Goal: Find specific page/section: Find specific page/section

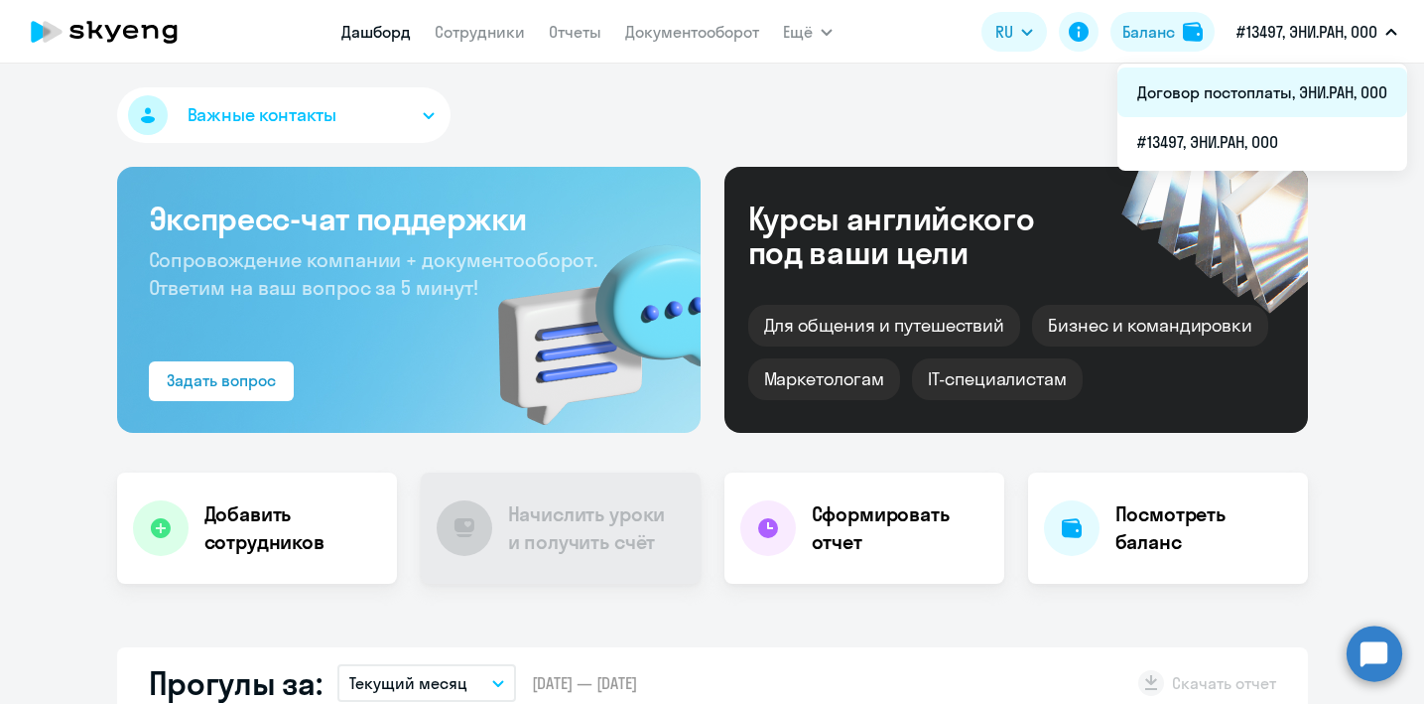
click at [1292, 96] on li "Договор постоплаты, ЭНИ.РАН, ООО" at bounding box center [1263, 93] width 290 height 50
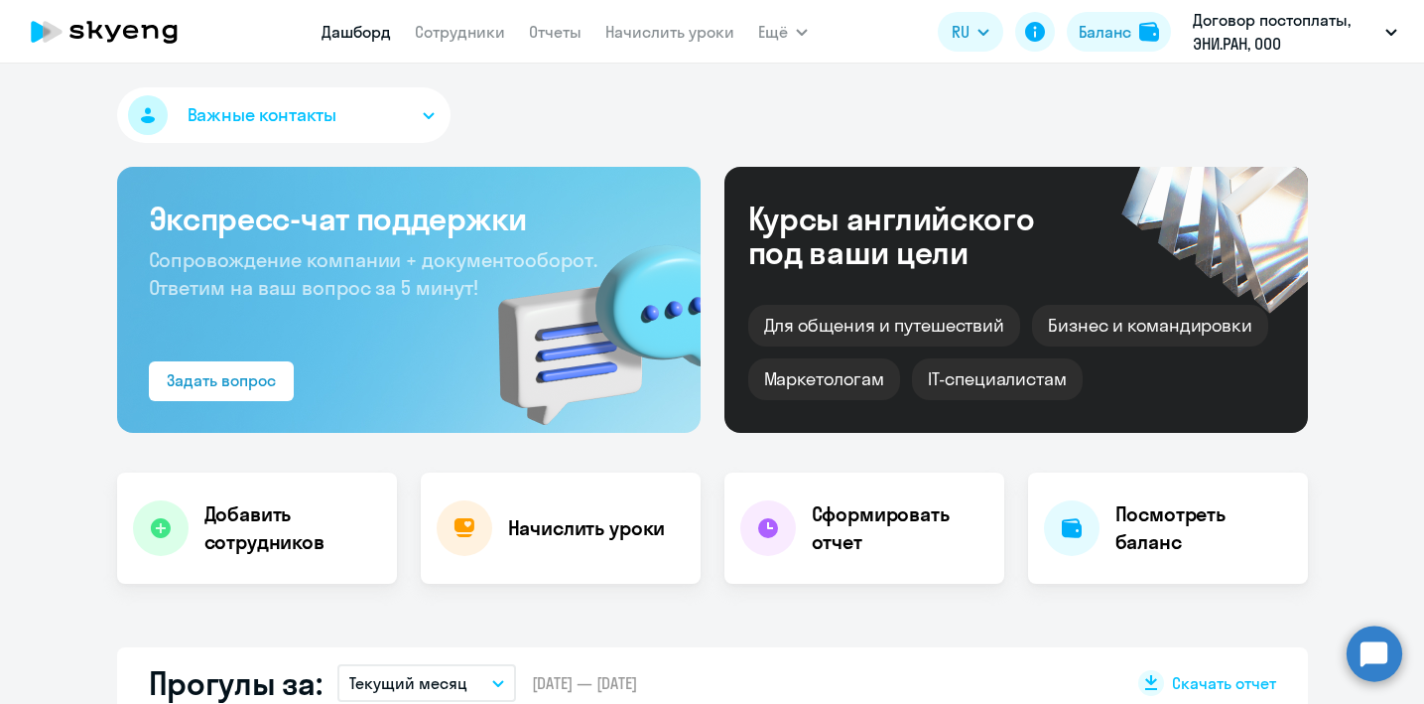
select select "30"
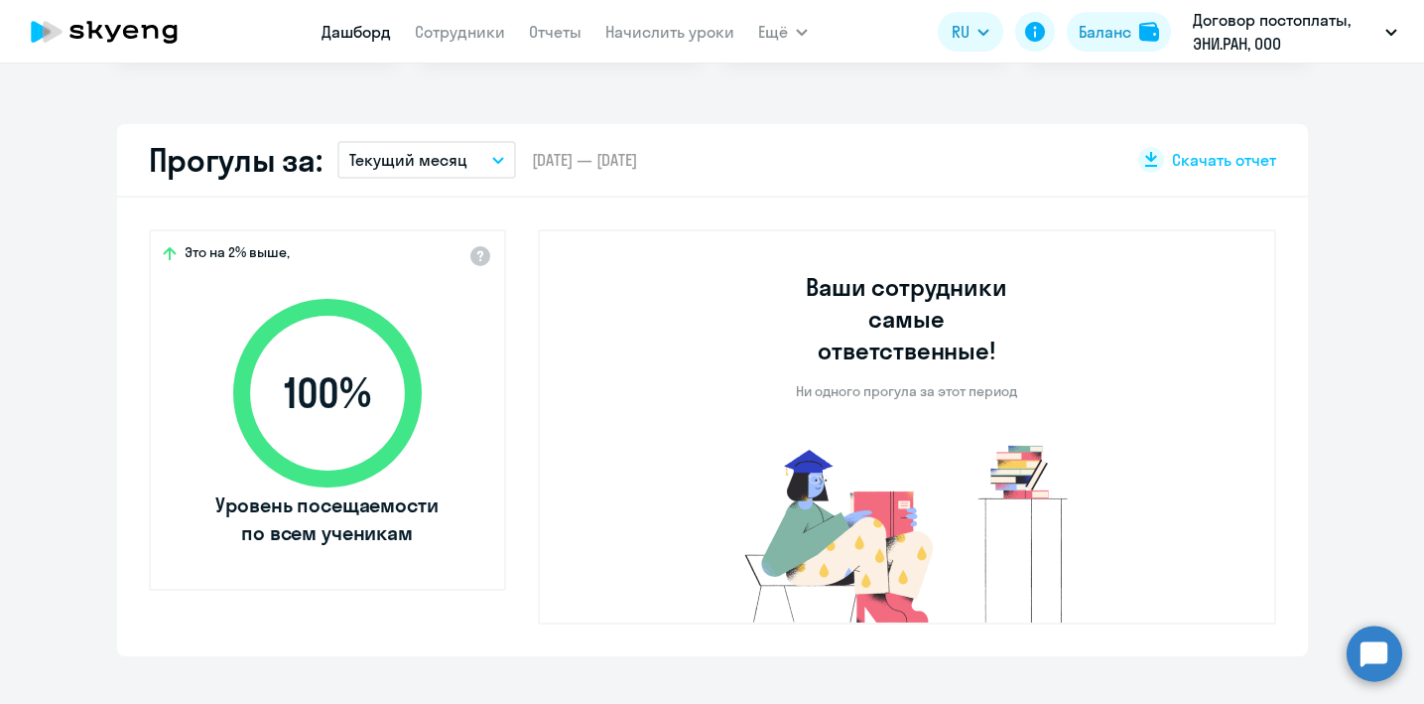
scroll to position [529, 0]
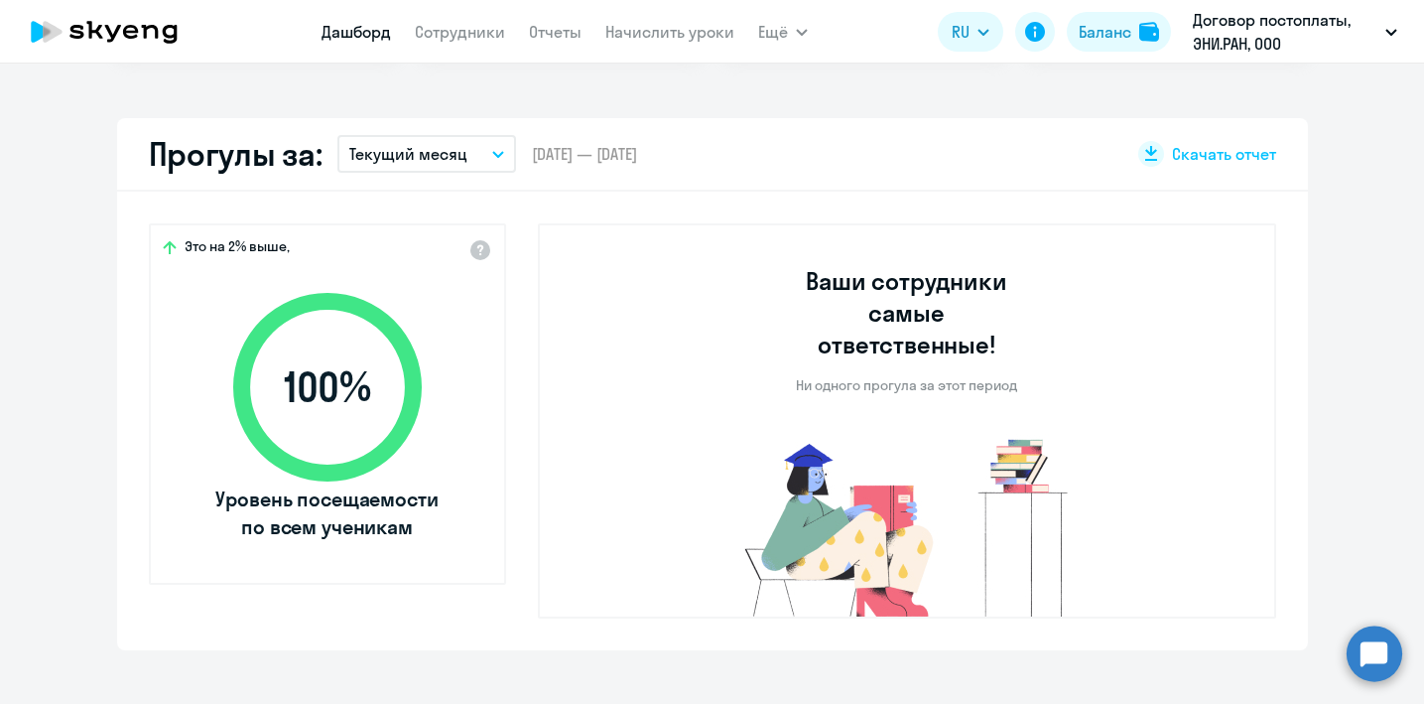
click at [453, 159] on p "Текущий месяц" at bounding box center [408, 154] width 118 height 24
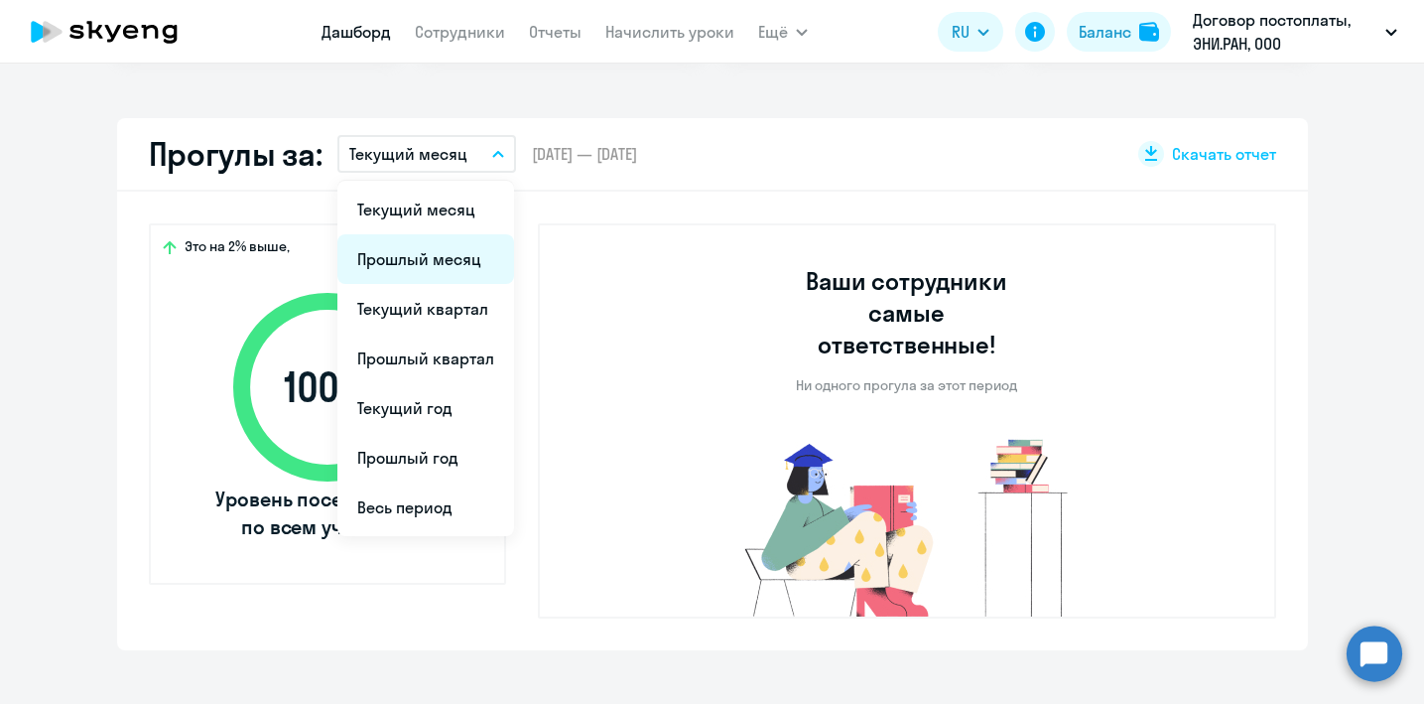
click at [434, 245] on li "Прошлый месяц" at bounding box center [426, 259] width 177 height 50
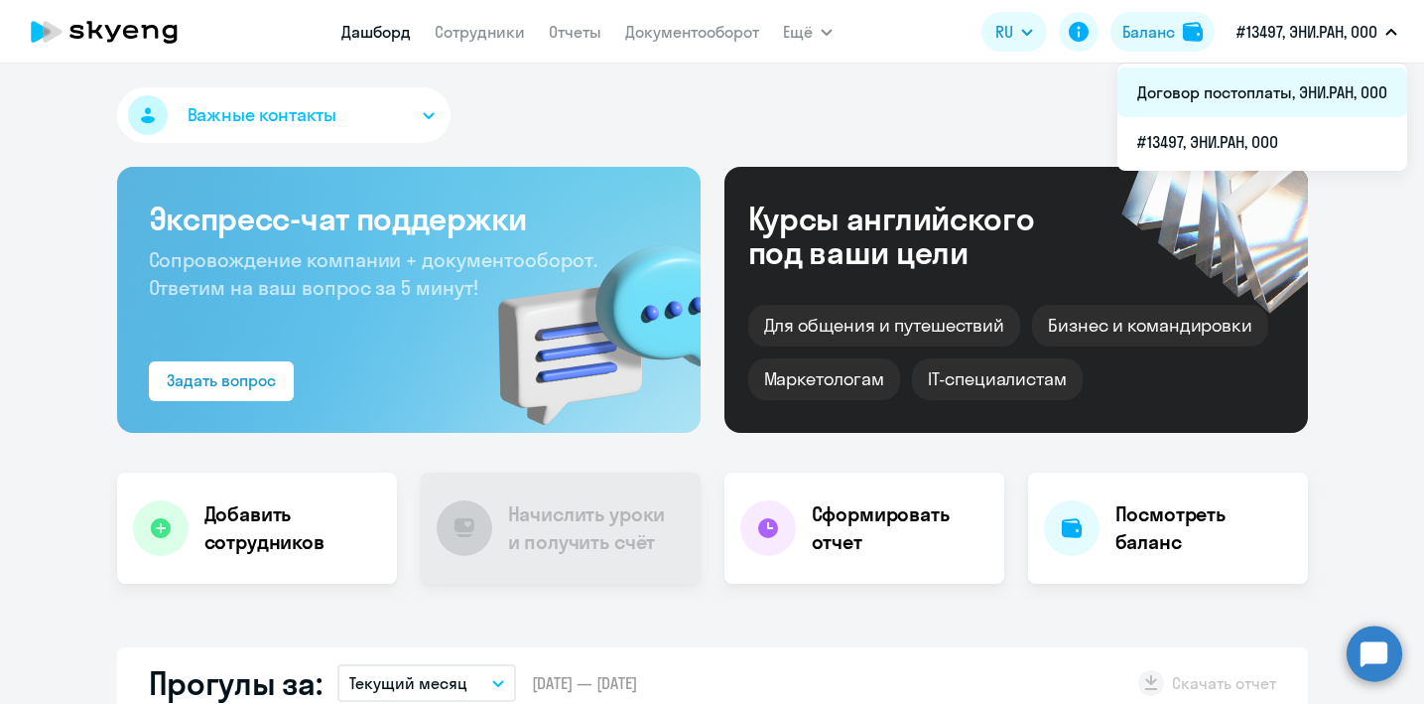
click at [1306, 92] on li "Договор постоплаты, ЭНИ.РАН, ООО" at bounding box center [1263, 93] width 290 height 50
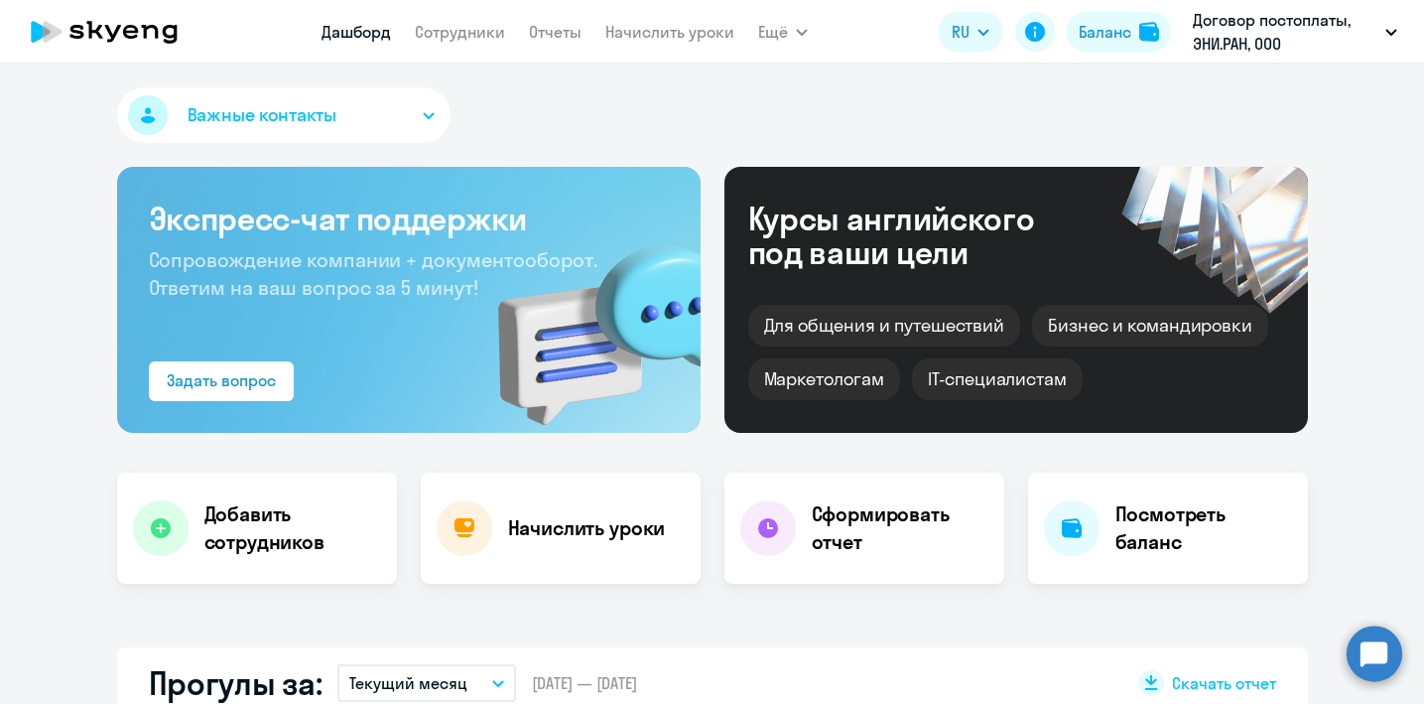
select select "30"
click at [469, 30] on link "Сотрудники" at bounding box center [460, 32] width 90 height 20
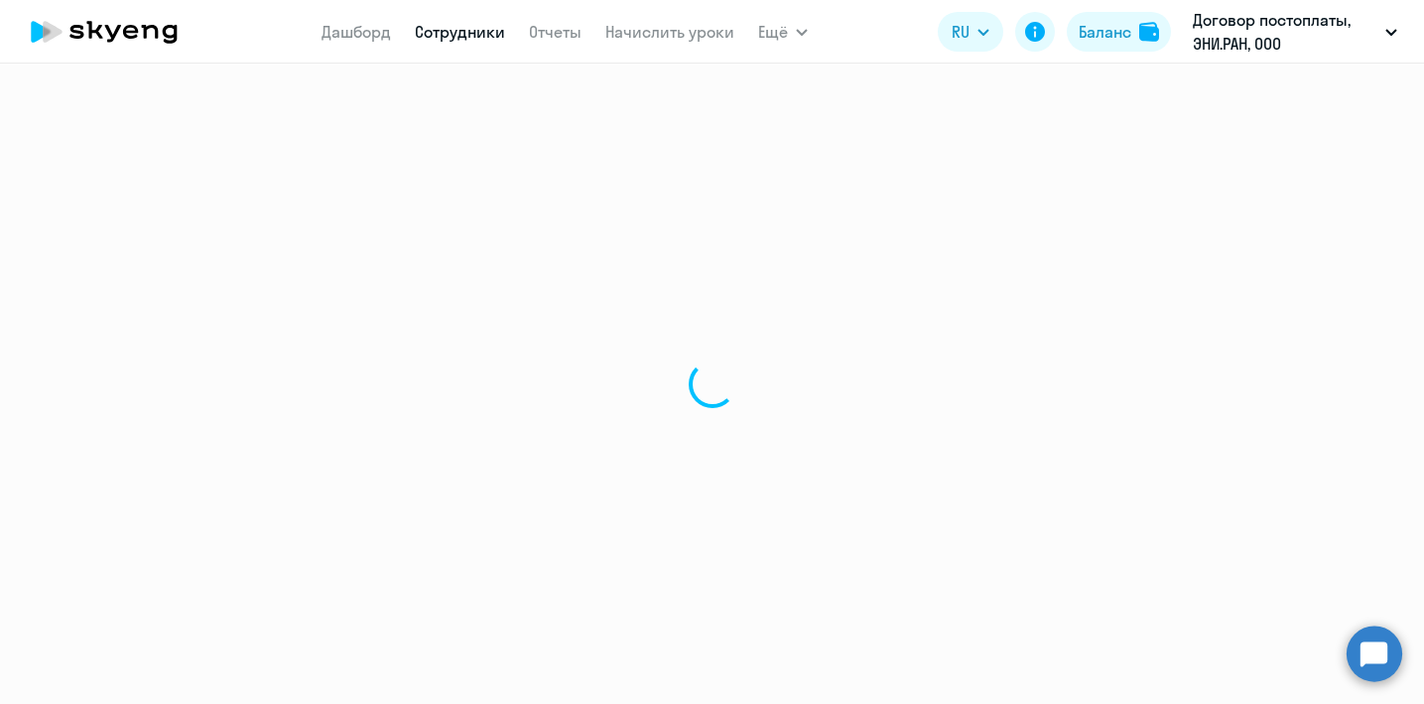
select select "30"
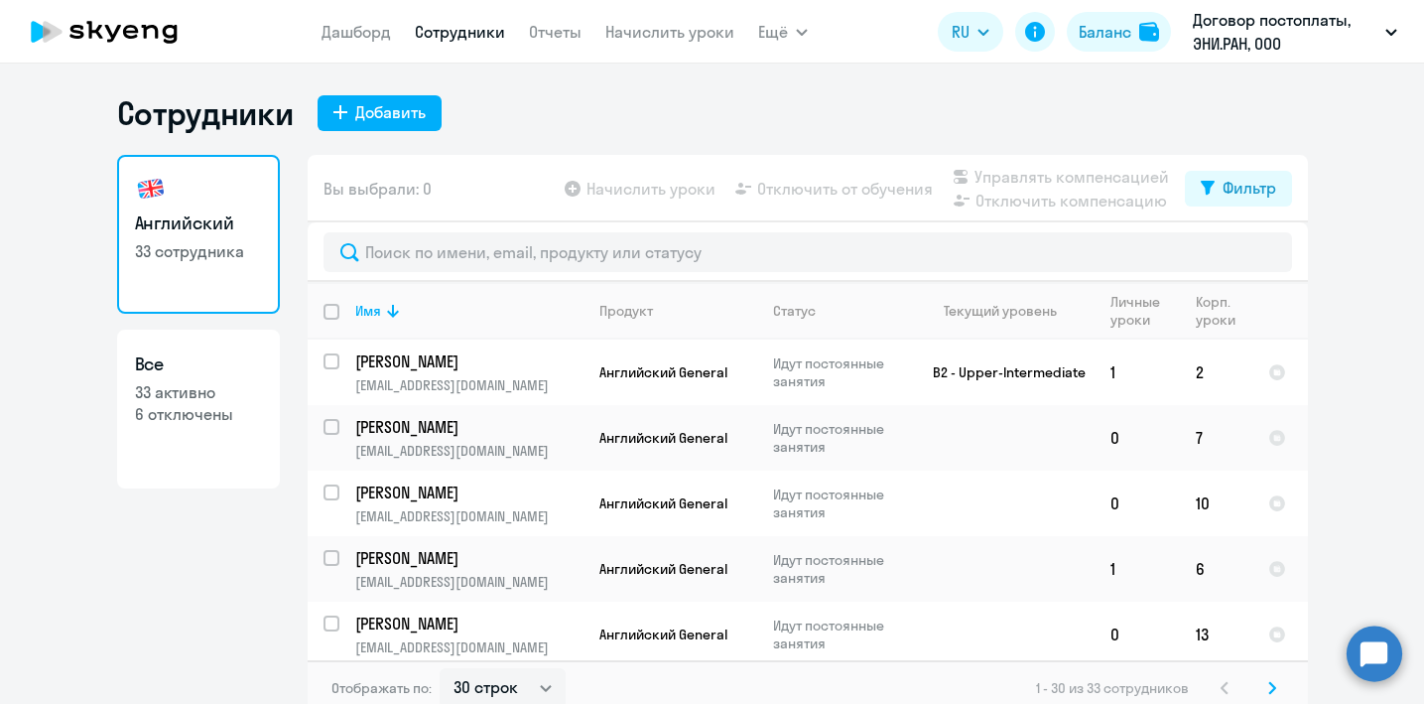
click at [1330, 348] on ng-component "Сотрудники Добавить Английский 33 сотрудника Все 33 активно 6 отключены Вы выбр…" at bounding box center [712, 404] width 1424 height 622
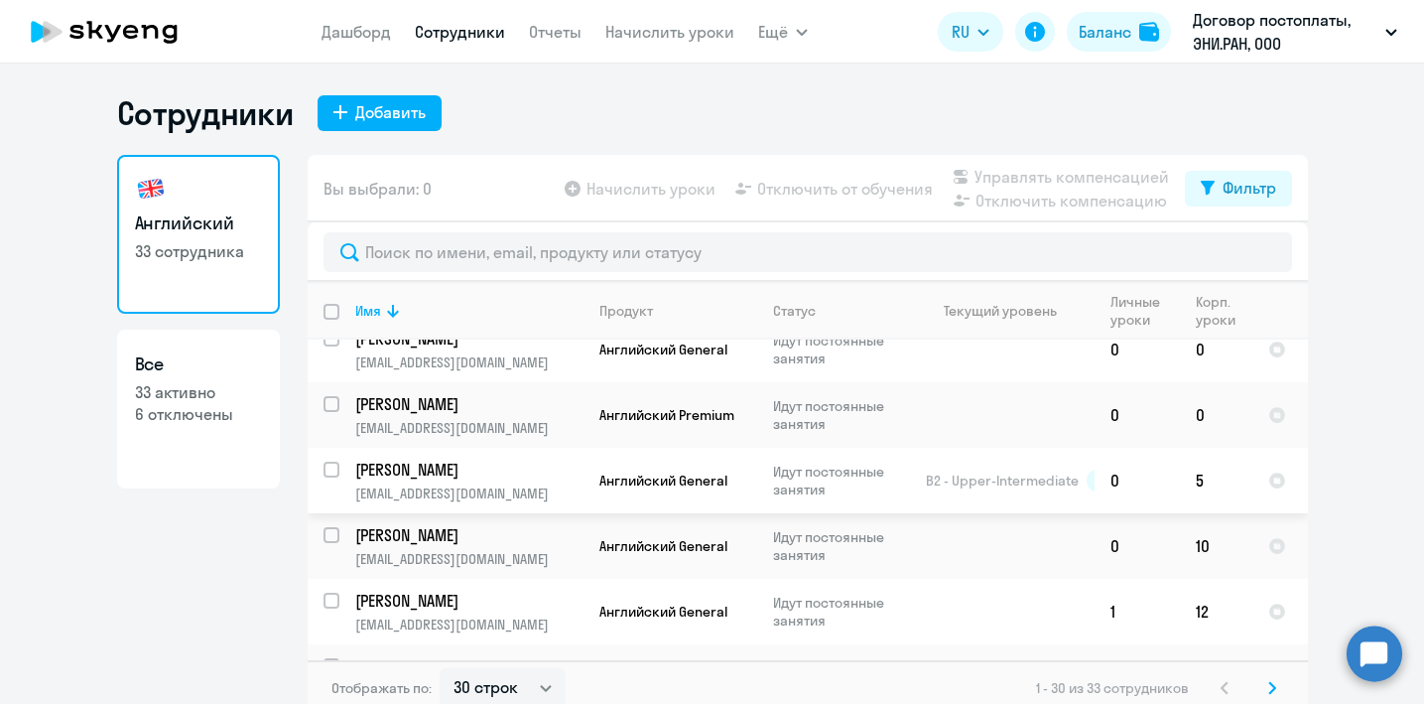
scroll to position [1630, 0]
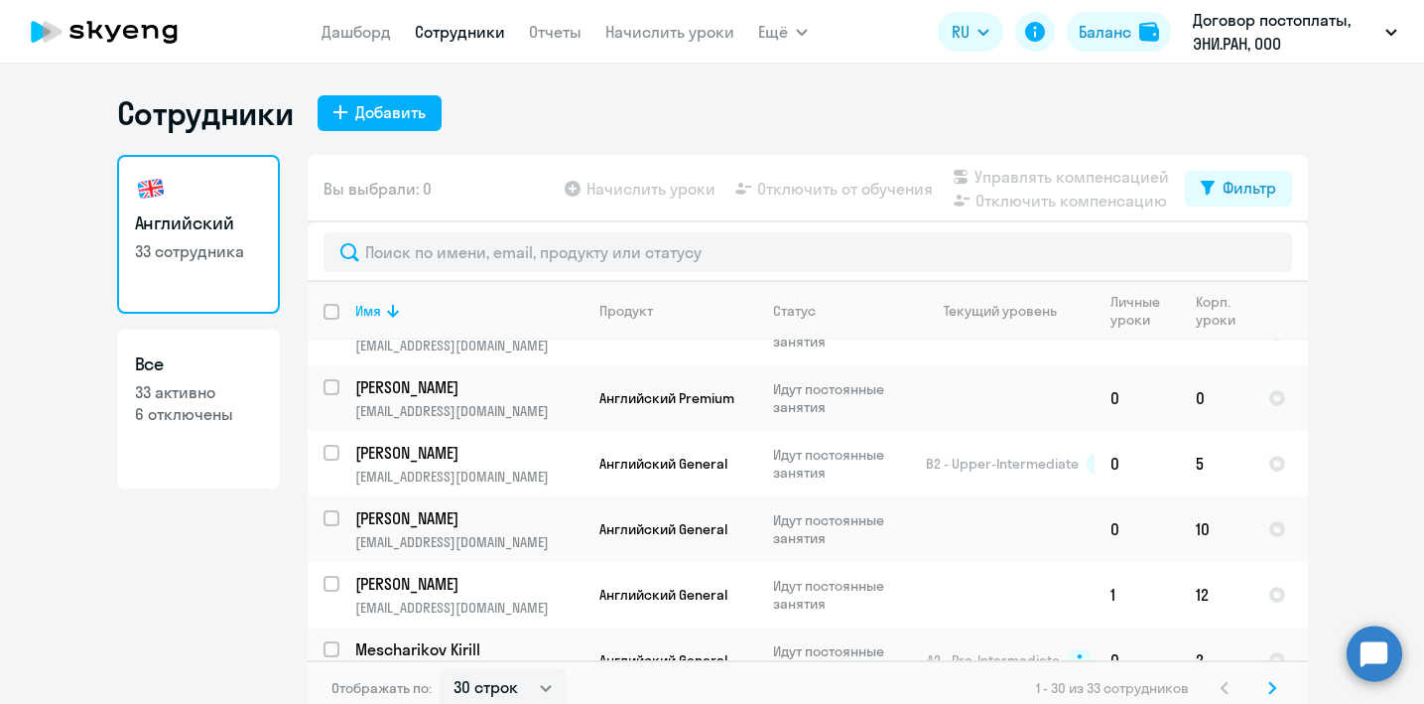
click at [1272, 684] on icon at bounding box center [1273, 687] width 6 height 11
